Goal: Transaction & Acquisition: Purchase product/service

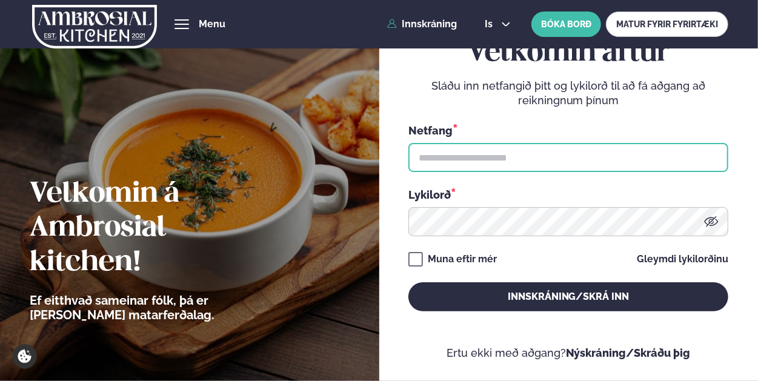
type input "**********"
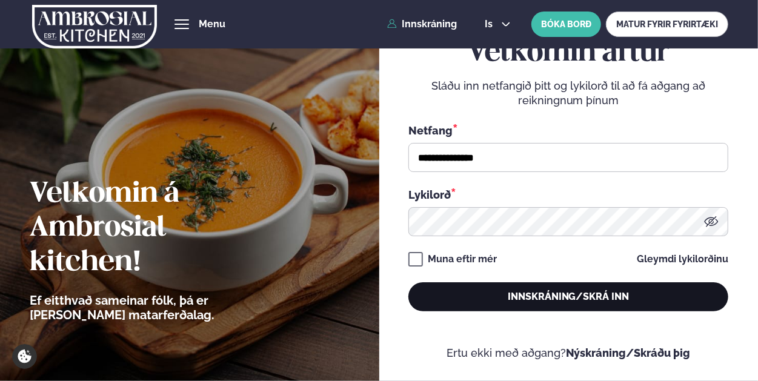
click at [572, 294] on button "Innskráning/Skrá inn" at bounding box center [569, 297] width 320 height 29
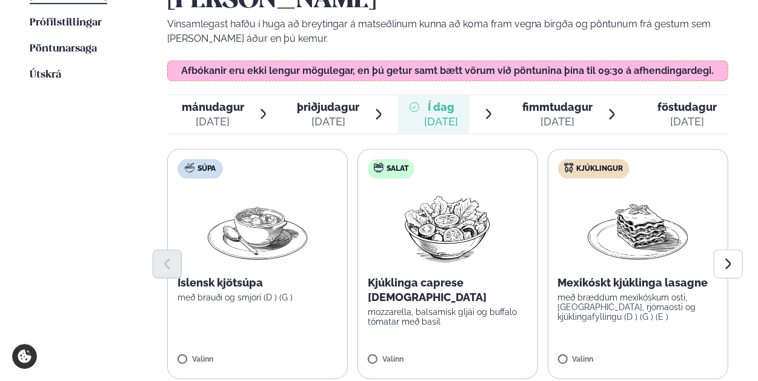
scroll to position [424, 0]
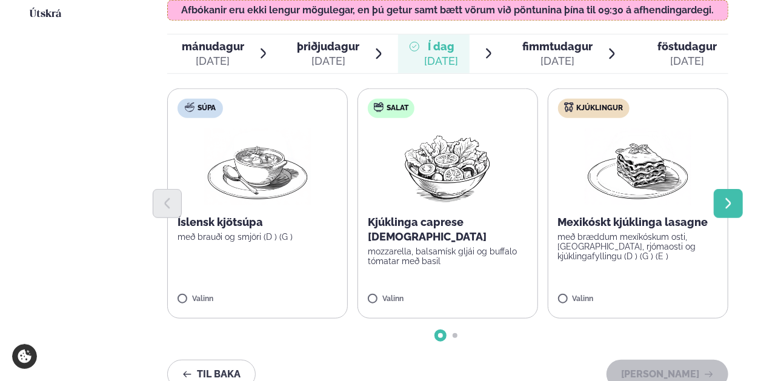
click at [723, 197] on icon "Next slide" at bounding box center [728, 203] width 13 height 13
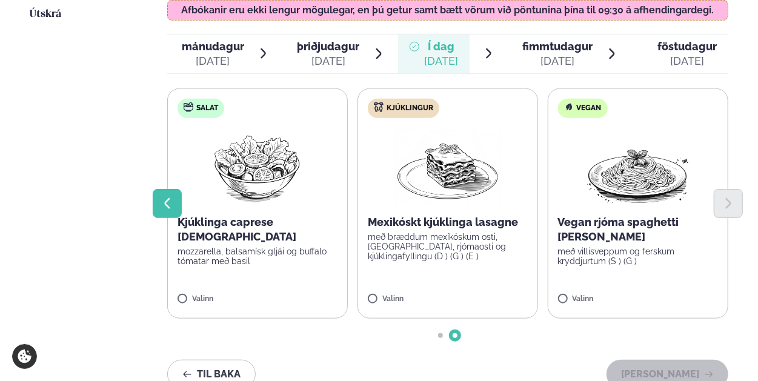
click at [175, 189] on button "Previous slide" at bounding box center [167, 203] width 29 height 29
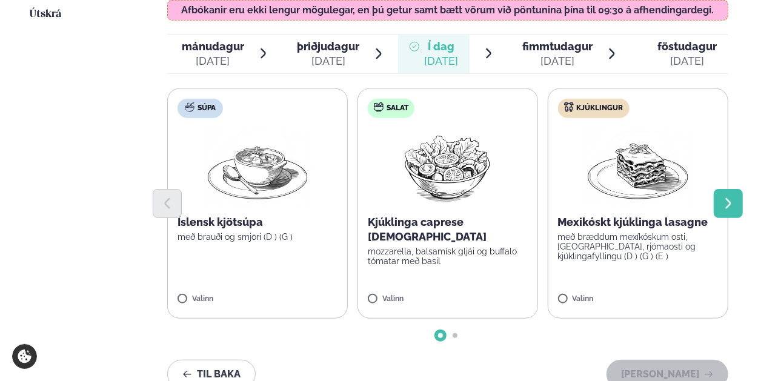
click at [730, 197] on icon "Next slide" at bounding box center [728, 203] width 13 height 13
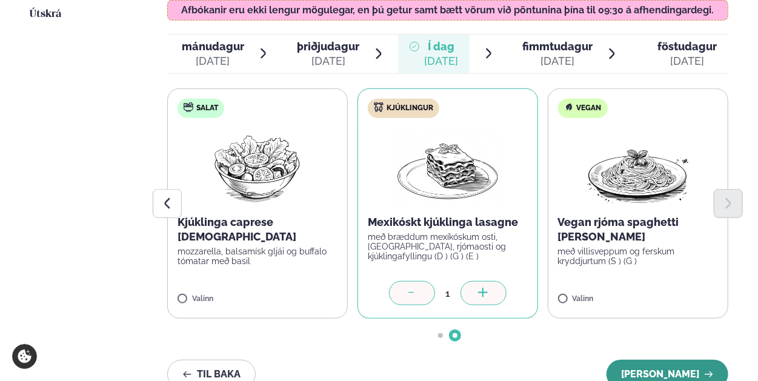
click at [672, 360] on button "[PERSON_NAME]" at bounding box center [668, 374] width 122 height 29
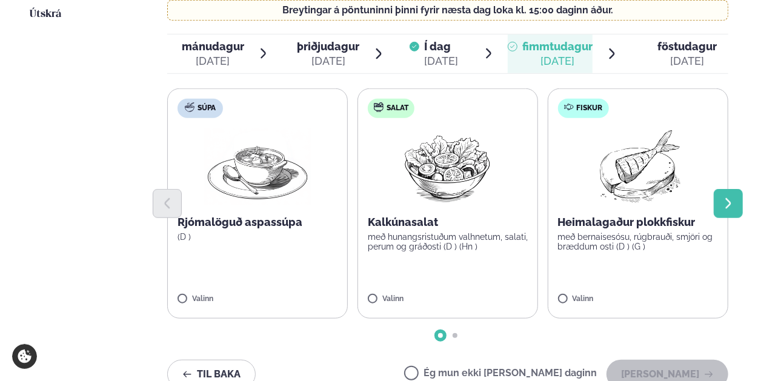
click at [724, 197] on icon "Next slide" at bounding box center [728, 203] width 13 height 13
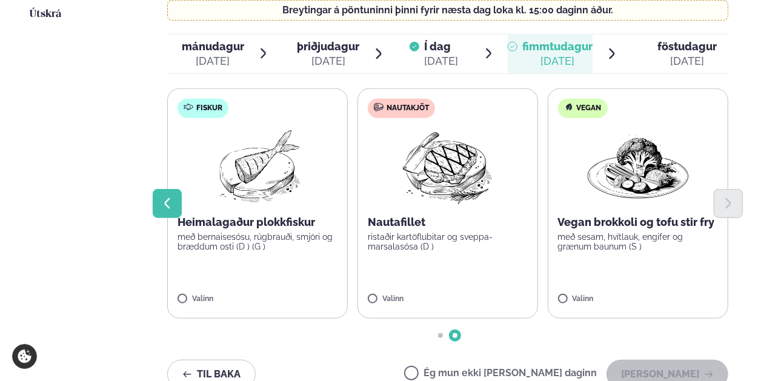
click at [176, 189] on button "Previous slide" at bounding box center [167, 203] width 29 height 29
click at [173, 197] on icon "Previous slide" at bounding box center [167, 203] width 13 height 13
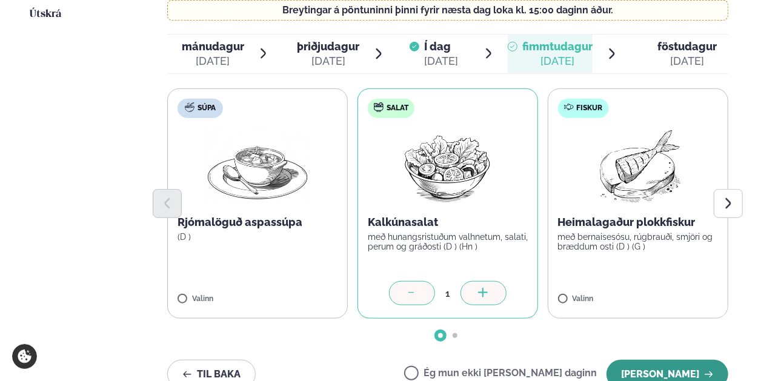
click at [654, 360] on button "[PERSON_NAME]" at bounding box center [668, 374] width 122 height 29
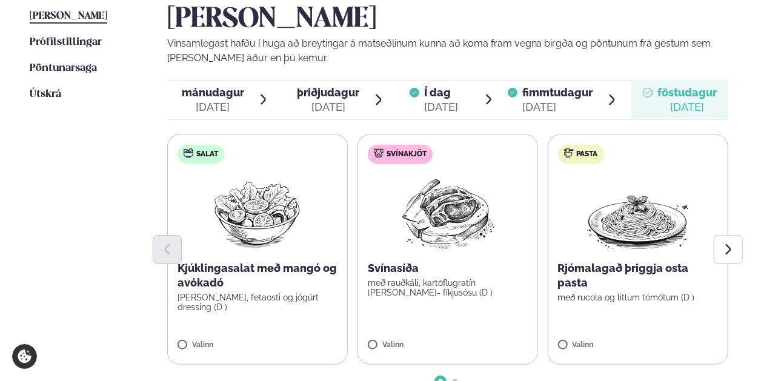
scroll to position [364, 0]
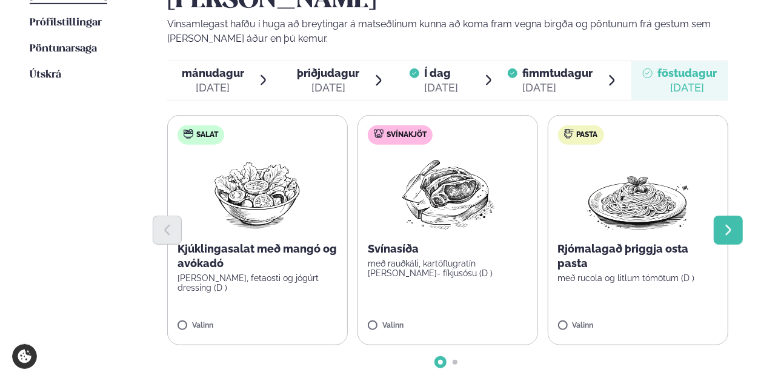
click at [732, 216] on button "Next slide" at bounding box center [728, 230] width 29 height 29
